Goal: Check status

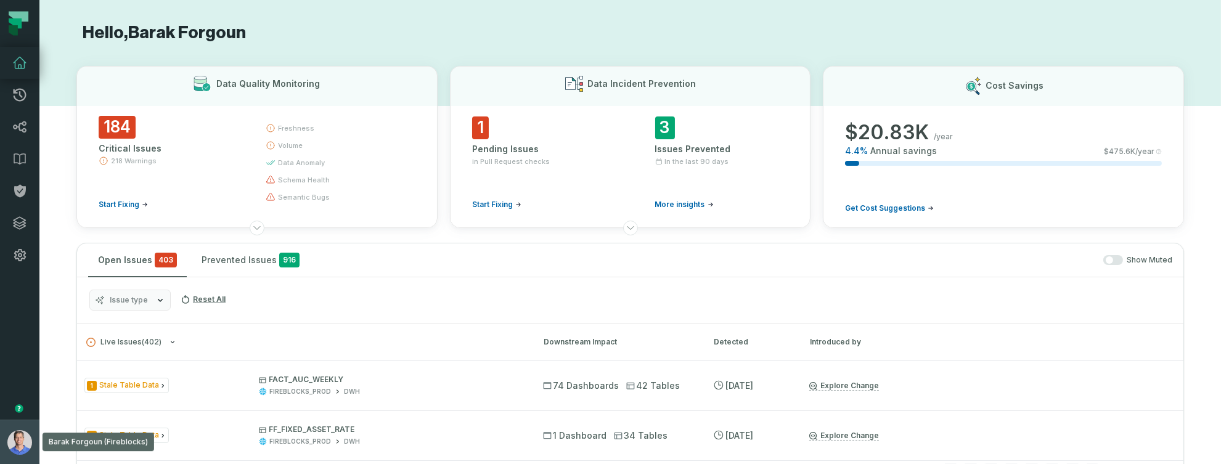
click at [13, 443] on img "button" at bounding box center [19, 442] width 25 height 25
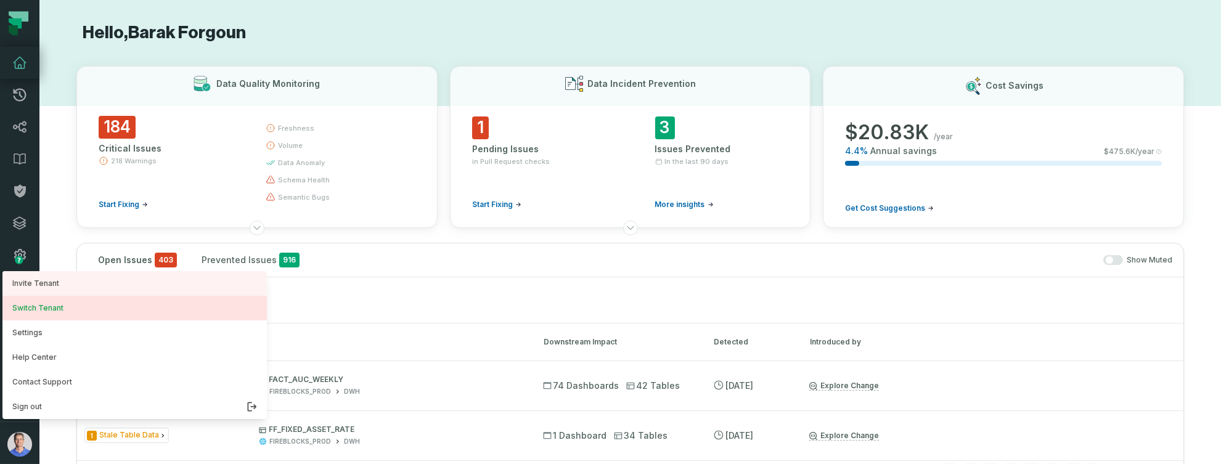
click at [44, 313] on button "Switch Tenant" at bounding box center [134, 308] width 264 height 25
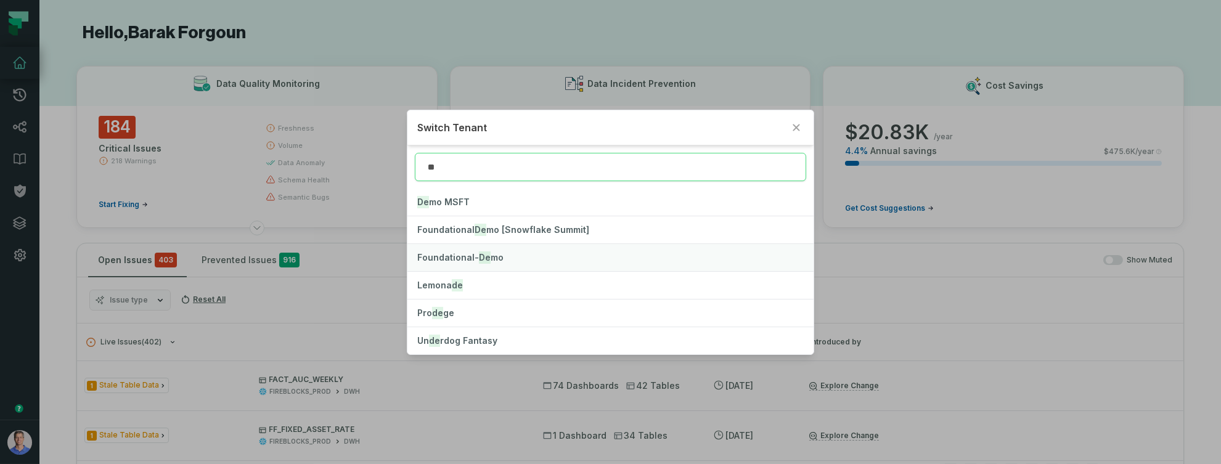
type input "**"
click at [467, 251] on button "Foundational- De mo" at bounding box center [610, 257] width 406 height 27
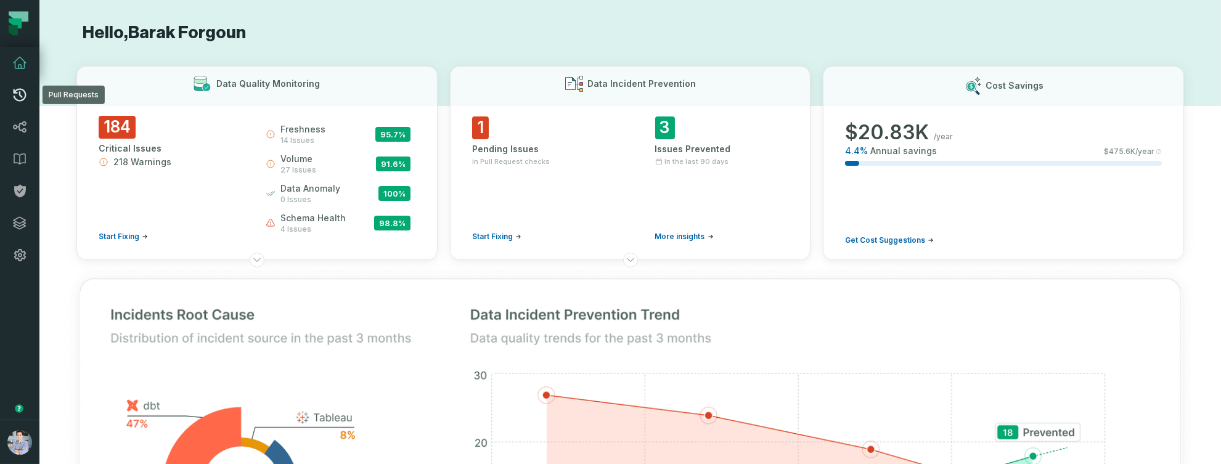
click at [21, 97] on icon at bounding box center [20, 95] width 13 height 13
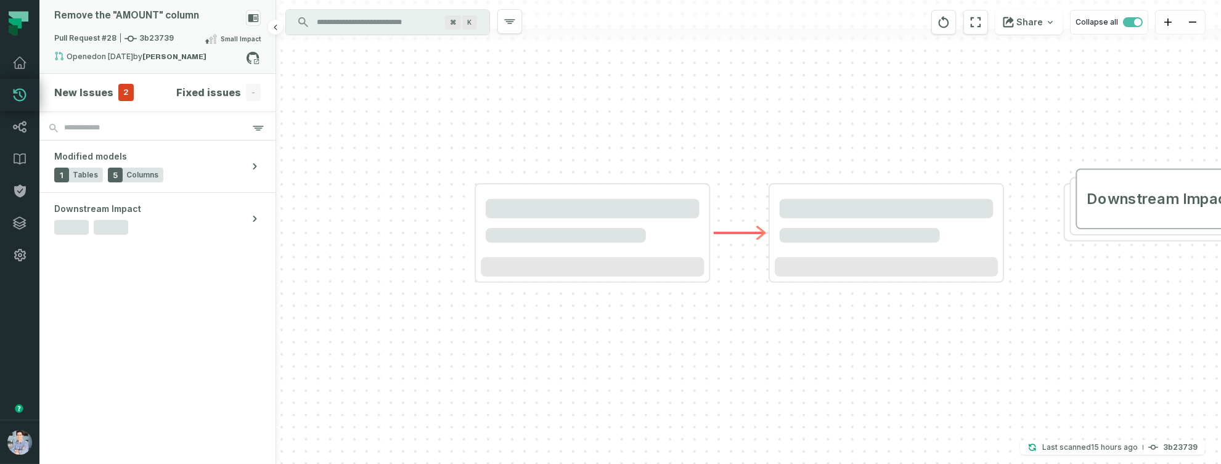
drag, startPoint x: 171, startPoint y: 27, endPoint x: 179, endPoint y: 24, distance: 7.8
click at [171, 26] on div "Remove the "AMOUNT" column" at bounding box center [157, 21] width 206 height 22
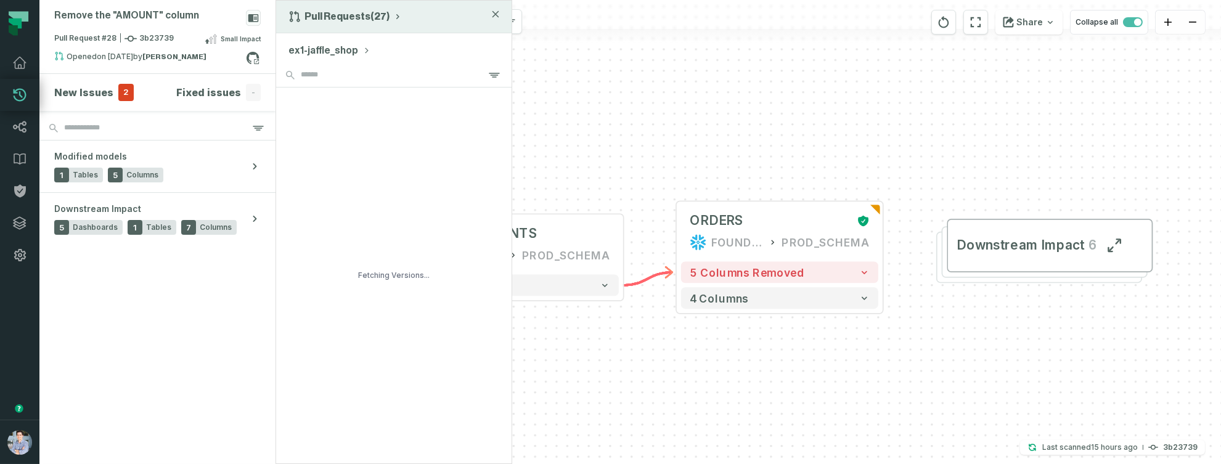
click at [325, 12] on button "Pull Requests (27)" at bounding box center [345, 16] width 114 height 12
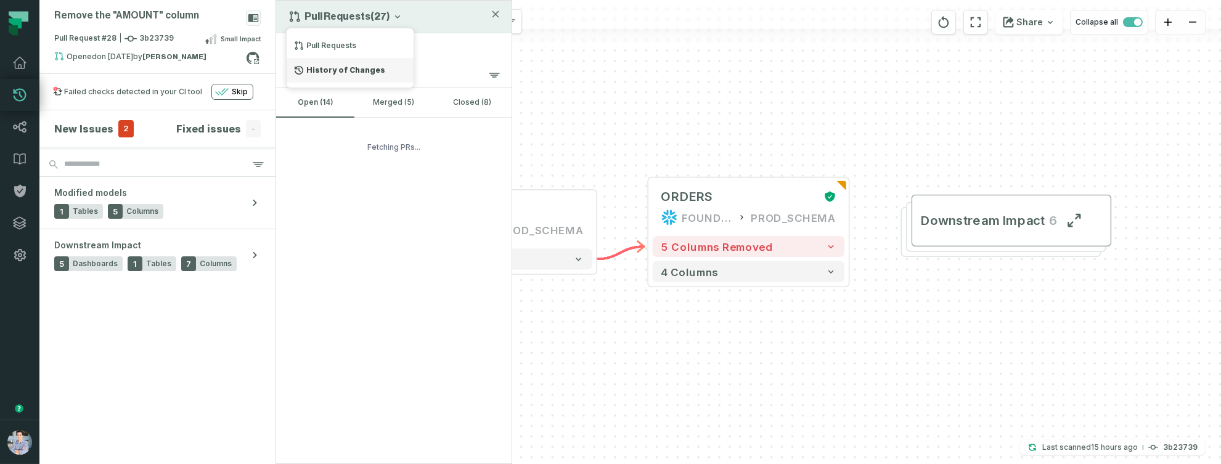
click at [332, 62] on div "History of Changes" at bounding box center [350, 70] width 127 height 25
